Goal: Transaction & Acquisition: Purchase product/service

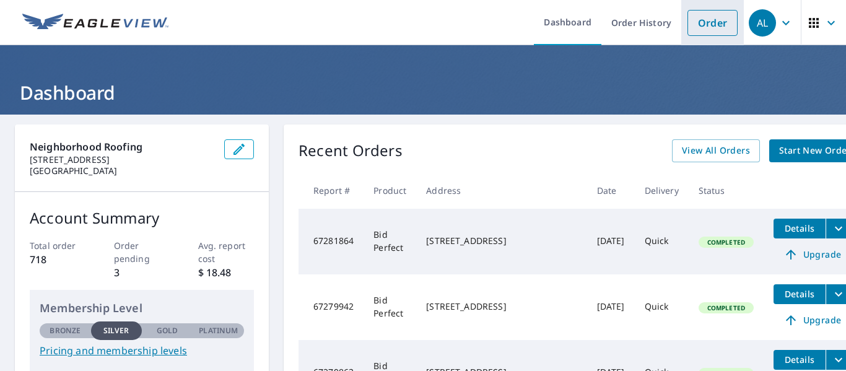
click at [687, 27] on link "Order" at bounding box center [712, 23] width 50 height 26
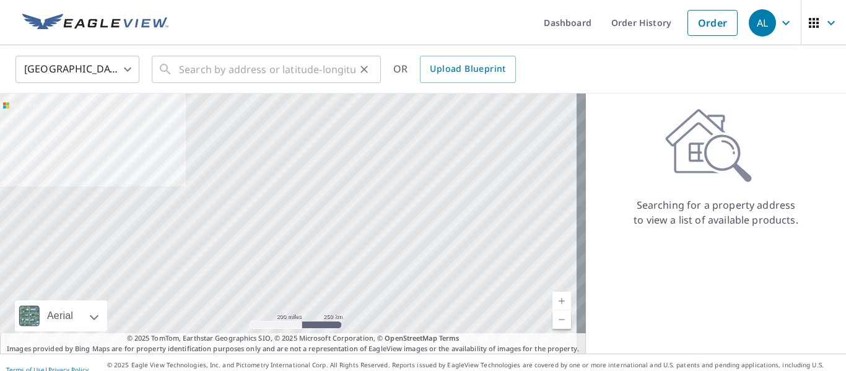
click at [175, 71] on div "​" at bounding box center [266, 69] width 229 height 27
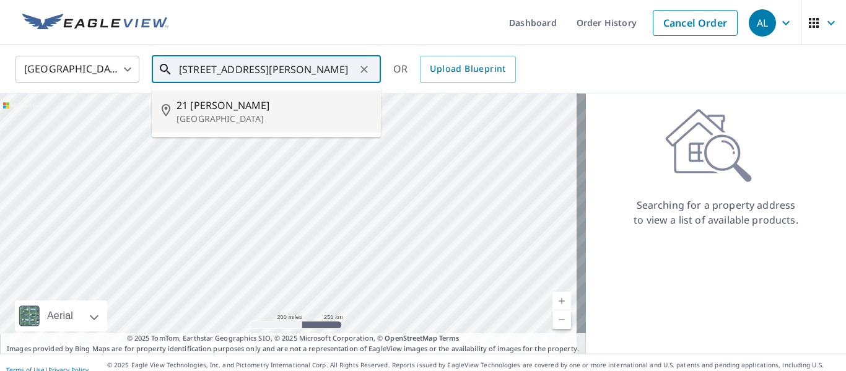
click at [214, 116] on p "[GEOGRAPHIC_DATA]" at bounding box center [273, 119] width 194 height 12
type input "[STREET_ADDRESS][PERSON_NAME]"
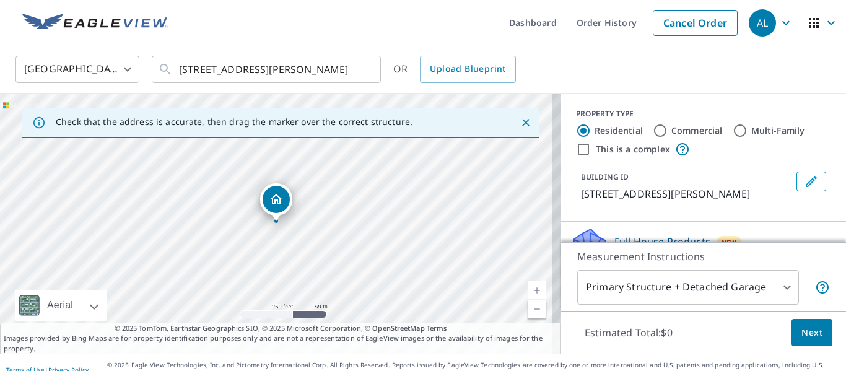
click at [531, 286] on link "Current Level 17, Zoom In" at bounding box center [537, 290] width 19 height 19
click at [530, 286] on link "Current Level 18, Zoom In" at bounding box center [537, 290] width 19 height 19
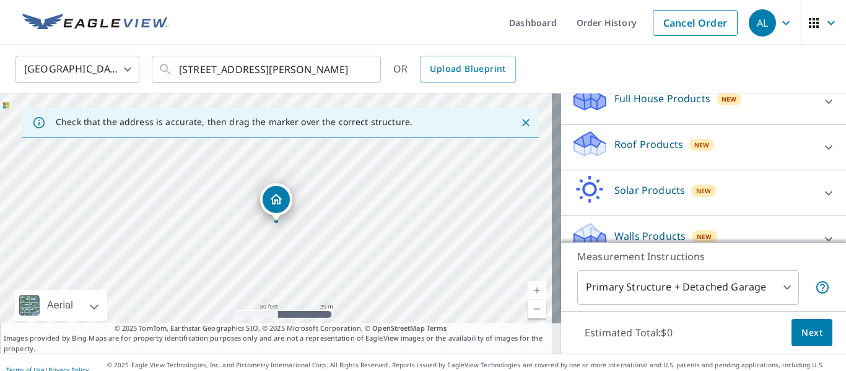
scroll to position [152, 0]
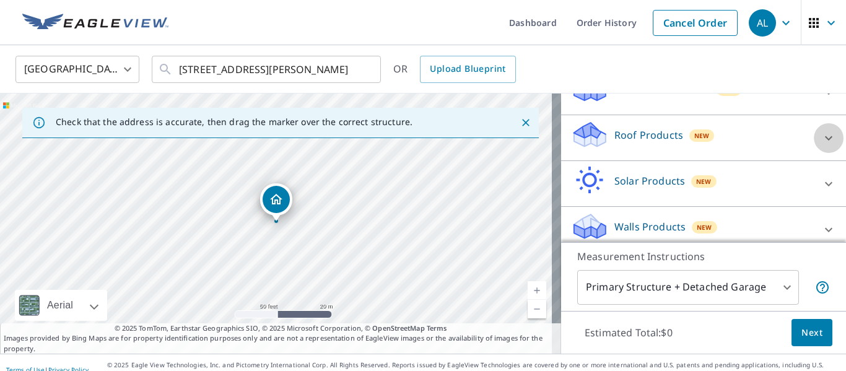
click at [814, 129] on div at bounding box center [829, 138] width 30 height 30
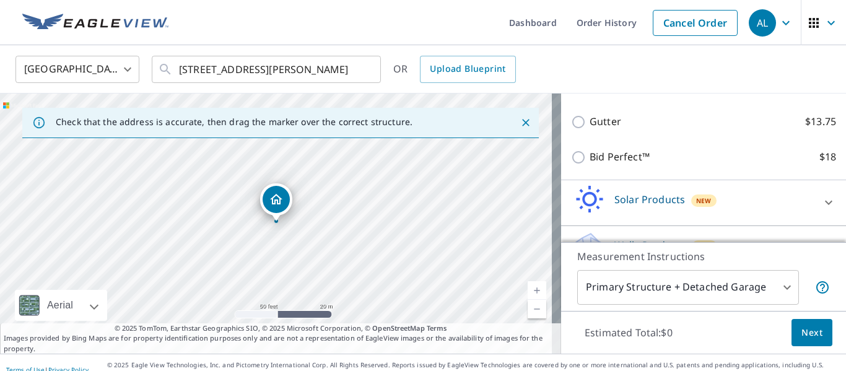
scroll to position [276, 0]
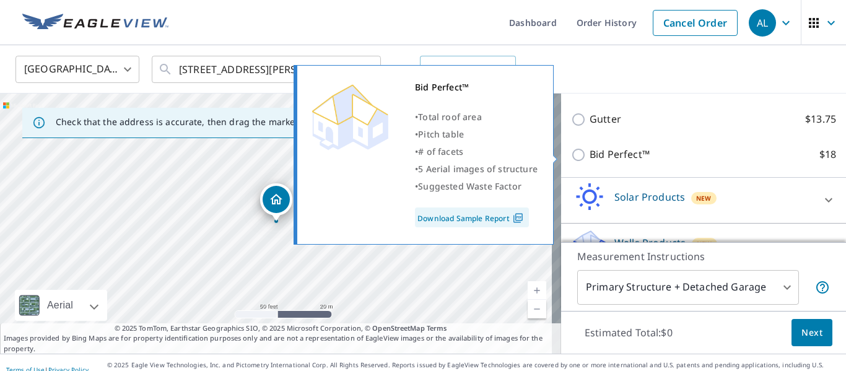
click at [573, 152] on input "Bid Perfect™ $18" at bounding box center [580, 154] width 19 height 15
checkbox input "true"
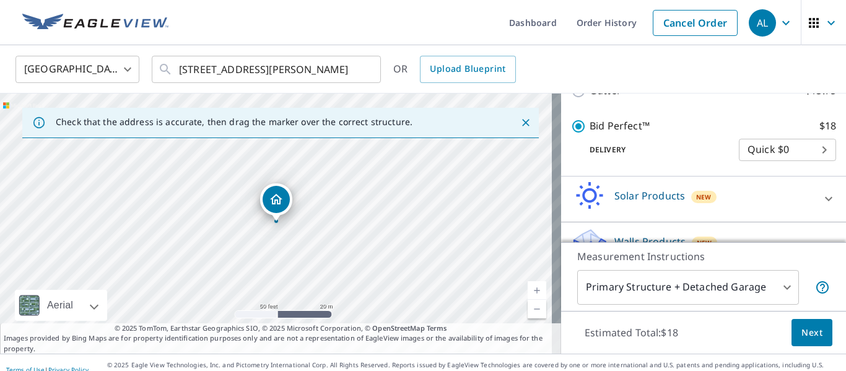
scroll to position [344, 0]
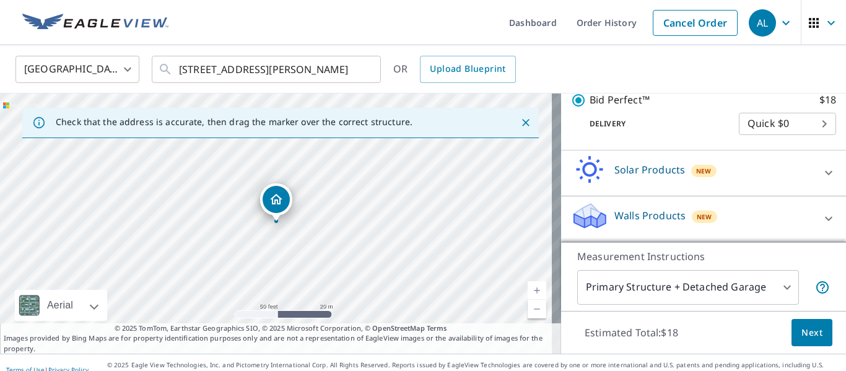
click at [811, 338] on span "Next" at bounding box center [811, 332] width 21 height 15
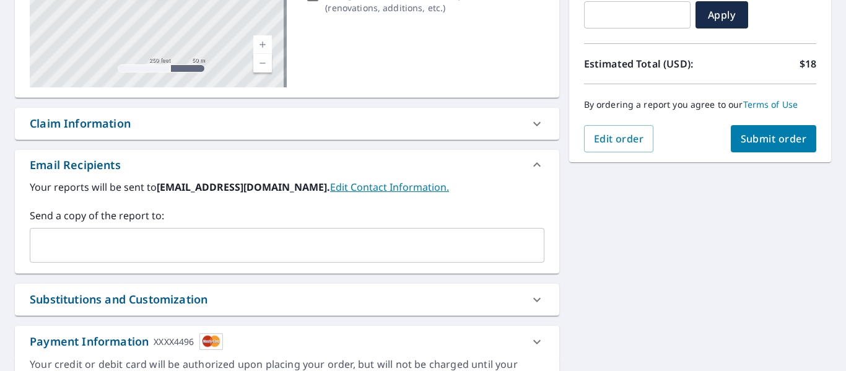
scroll to position [248, 0]
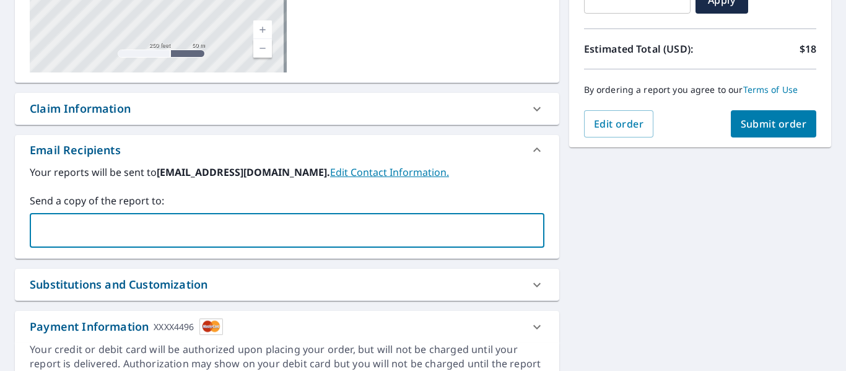
click at [131, 224] on input "text" at bounding box center [277, 231] width 485 height 24
type input "[EMAIL_ADDRESS][DOMAIN_NAME]"
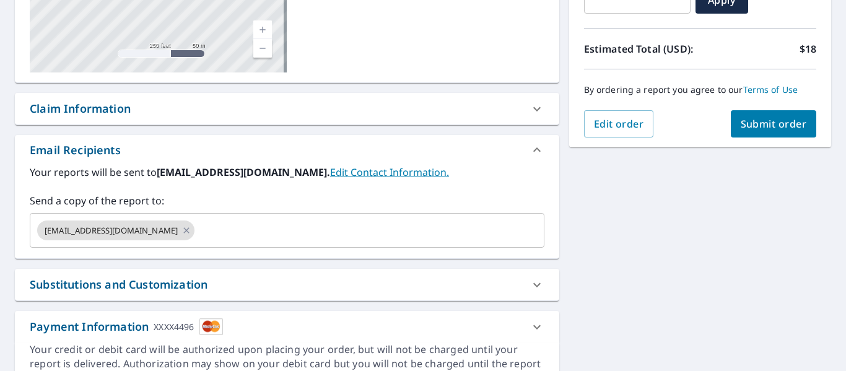
click at [617, 221] on div "[STREET_ADDRESS][PERSON_NAME] Aerial Road A standard road map Aerial A detailed…" at bounding box center [423, 136] width 846 height 539
click at [755, 117] on span "Submit order" at bounding box center [774, 124] width 66 height 14
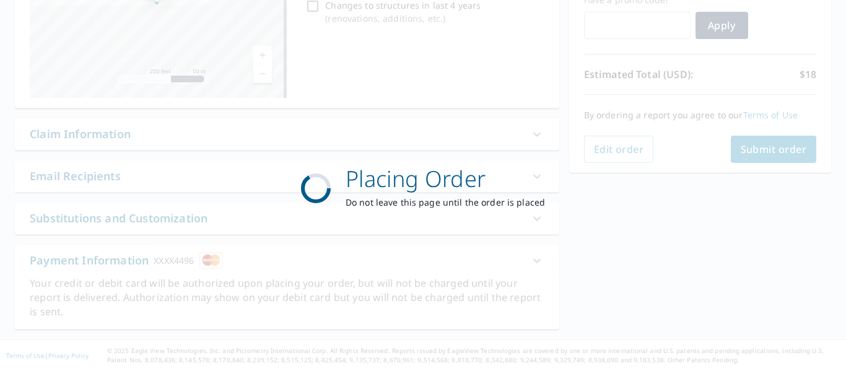
scroll to position [222, 0]
